Goal: Find specific page/section: Find specific page/section

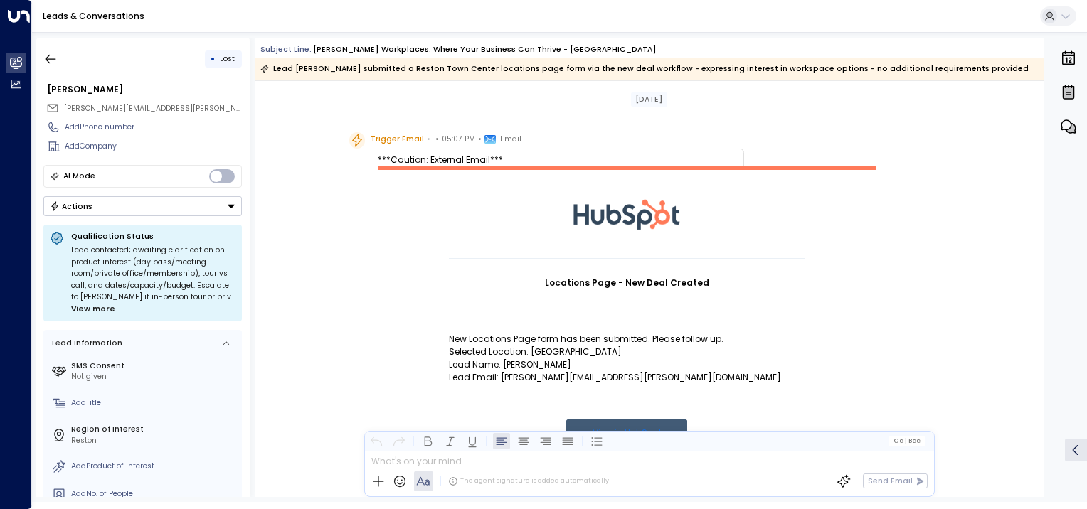
scroll to position [703, 0]
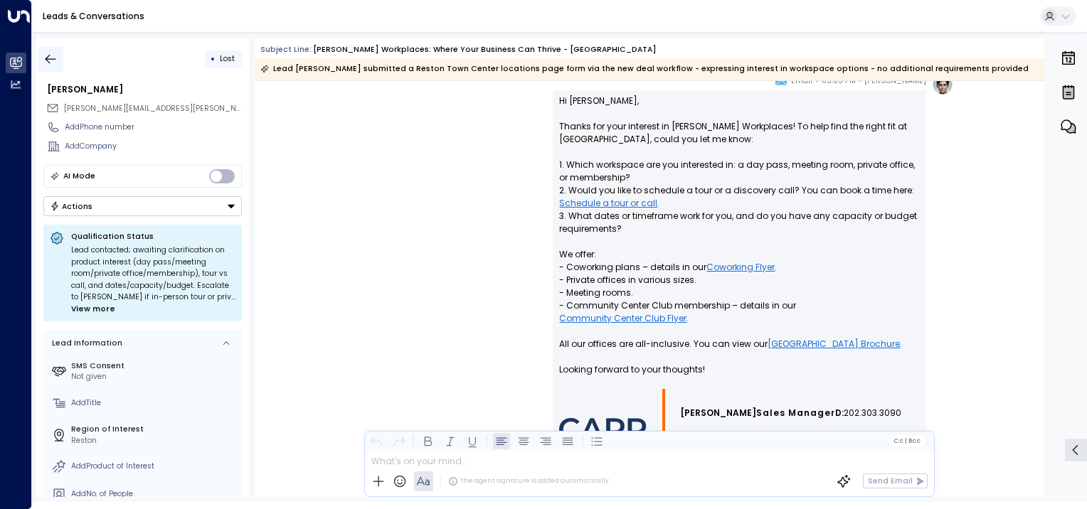
click at [51, 62] on icon "button" at bounding box center [50, 59] width 14 height 14
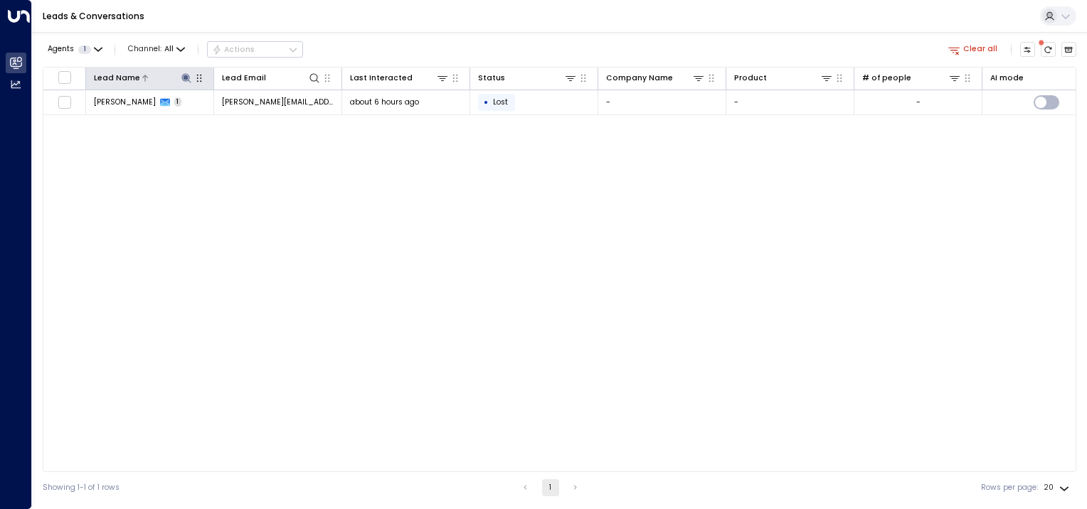
click at [182, 80] on icon at bounding box center [186, 78] width 11 height 11
drag, startPoint x: 152, startPoint y: 117, endPoint x: 97, endPoint y: 122, distance: 55.1
click at [97, 122] on body "Overview Leads & Conversations Leads & Conversations Analytics Analytics Leads …" at bounding box center [543, 252] width 1087 height 504
type input "*"
type input "******"
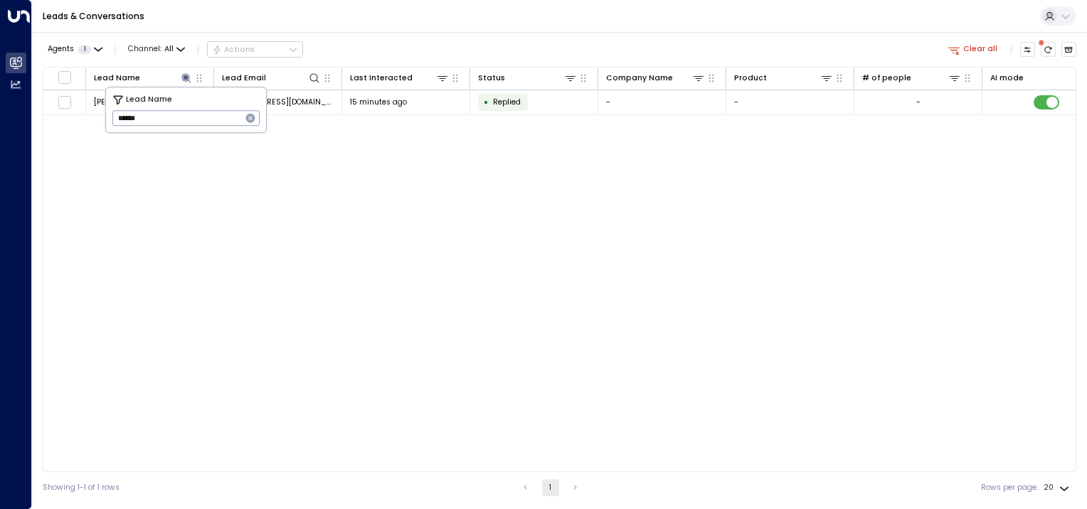
click at [196, 191] on div "Lead Name Lead Email Last Interacted Status Company Name Product # of people AI…" at bounding box center [560, 270] width 1034 height 406
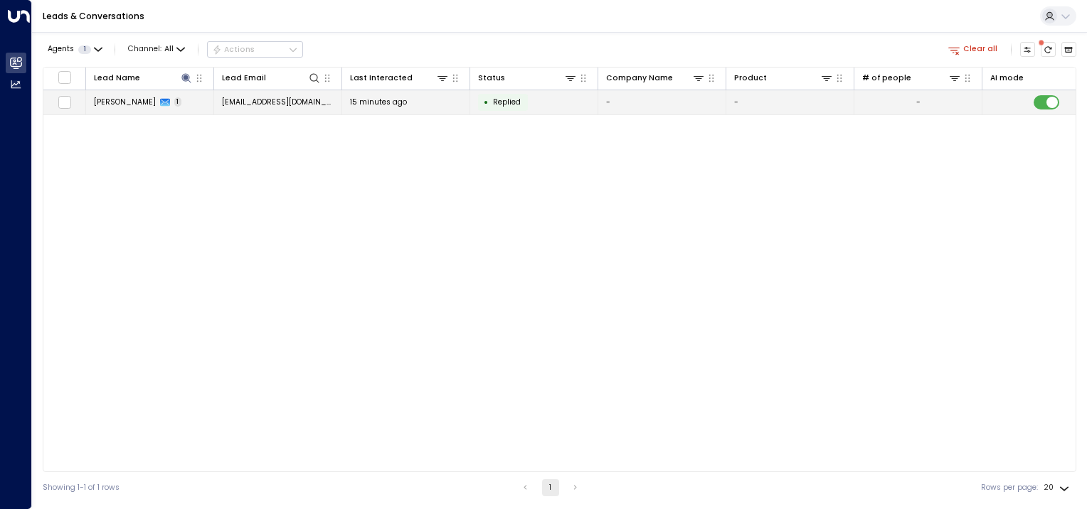
click at [120, 100] on span "[PERSON_NAME]" at bounding box center [125, 102] width 62 height 11
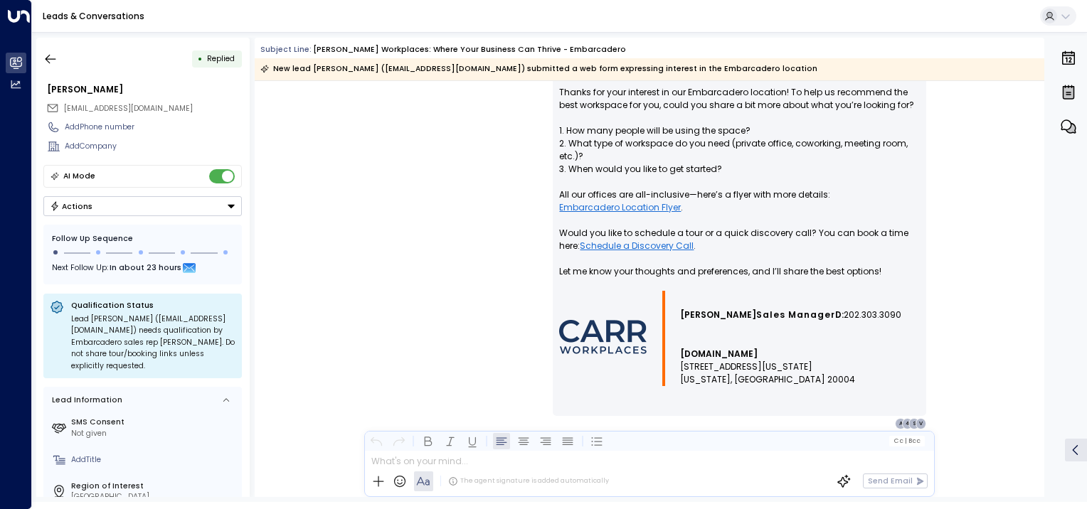
scroll to position [744, 0]
